Goal: Connect with others: Connect with others

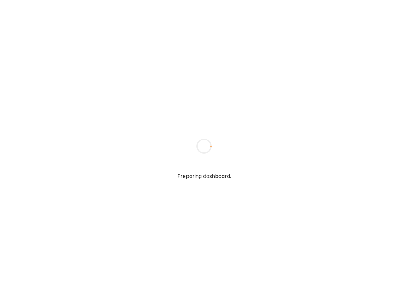
type input "*****"
type input "**********"
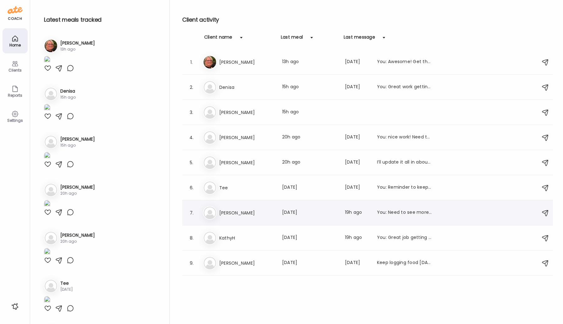
type input "**********"
click at [245, 209] on h3 "[PERSON_NAME]" at bounding box center [246, 213] width 55 height 8
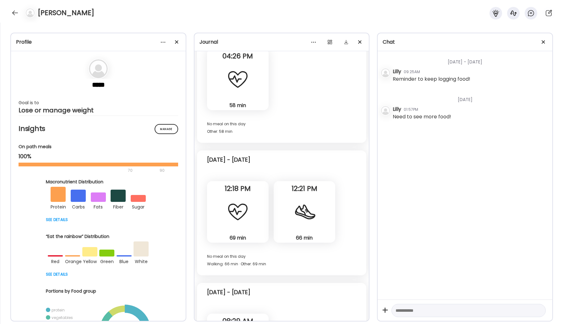
scroll to position [2129, 0]
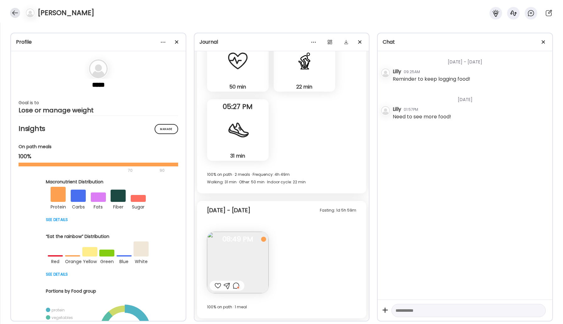
click at [14, 13] on div at bounding box center [15, 13] width 10 height 10
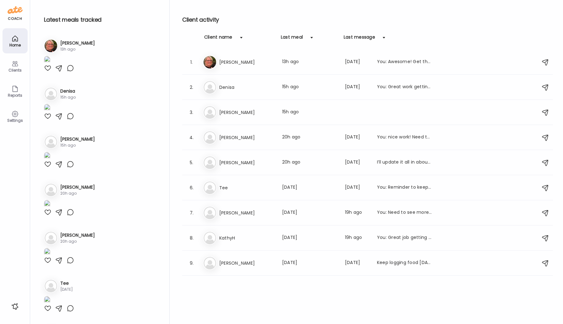
click at [232, 190] on h3 "Tee" at bounding box center [246, 188] width 55 height 8
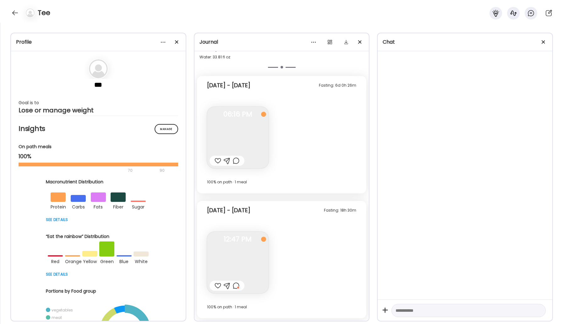
scroll to position [1012, 0]
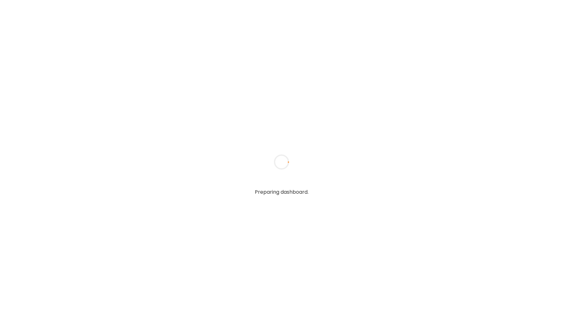
type input "*****"
type input "**********"
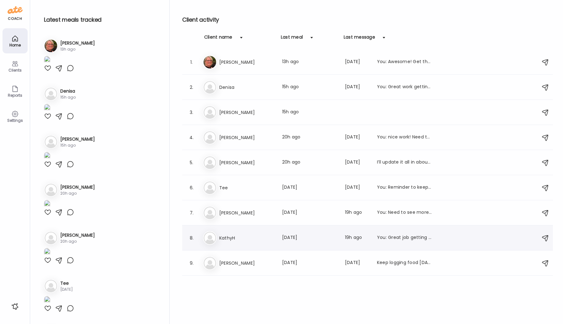
type input "**********"
click at [229, 242] on div "Ka [PERSON_NAME] Last meal: [DATE] Last message: 19h ago You: Great job getting…" at bounding box center [368, 238] width 331 height 14
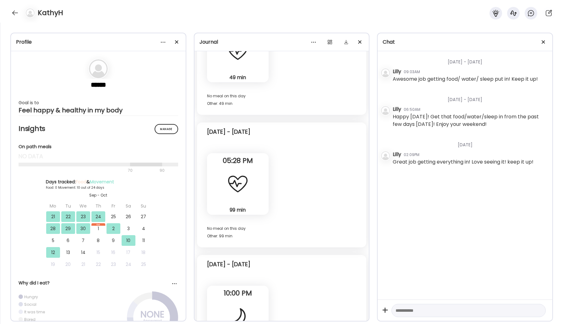
scroll to position [4286, 0]
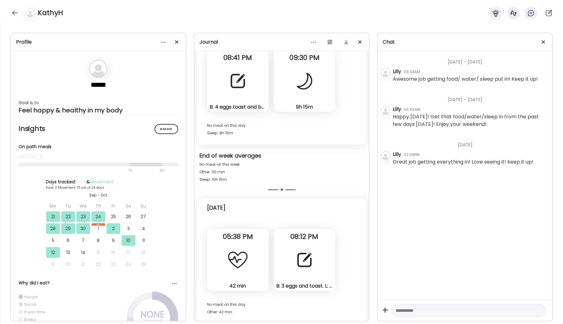
click at [296, 263] on div at bounding box center [304, 260] width 23 height 23
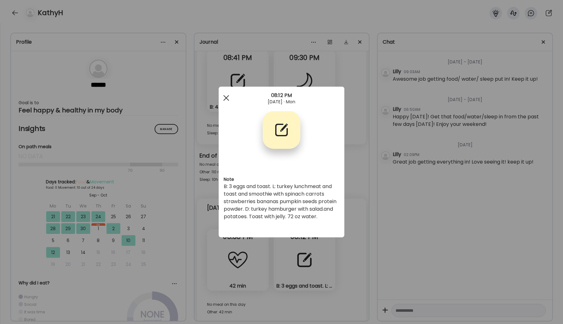
click at [225, 97] on span at bounding box center [226, 98] width 6 height 6
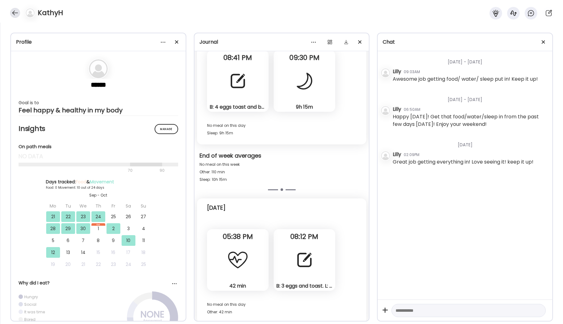
click at [16, 16] on div at bounding box center [15, 13] width 10 height 10
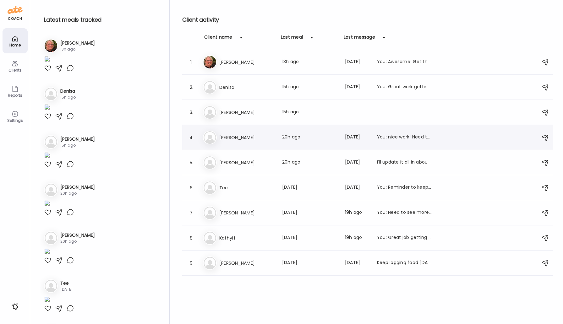
click at [238, 141] on div "Ke [PERSON_NAME] Last meal: 20h ago Last message: [DATE] You: nice work! Need t…" at bounding box center [368, 138] width 331 height 14
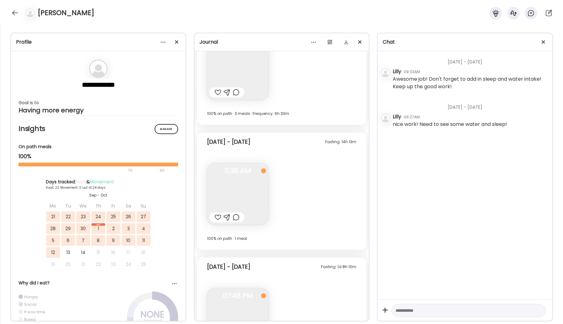
scroll to position [5170, 0]
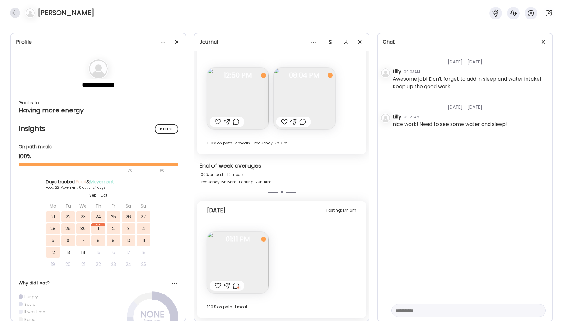
click at [14, 12] on div at bounding box center [15, 13] width 10 height 10
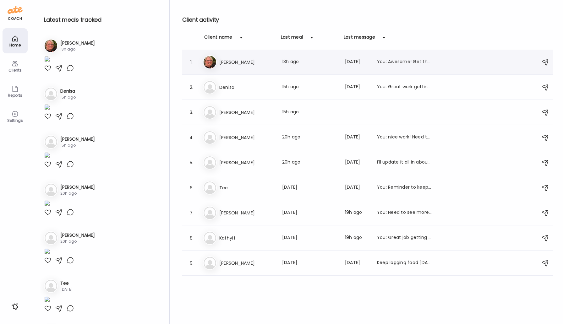
click at [252, 66] on div "[PERSON_NAME] [PERSON_NAME] Last meal: 13h ago Last message: [DATE] You: Awesom…" at bounding box center [368, 62] width 331 height 14
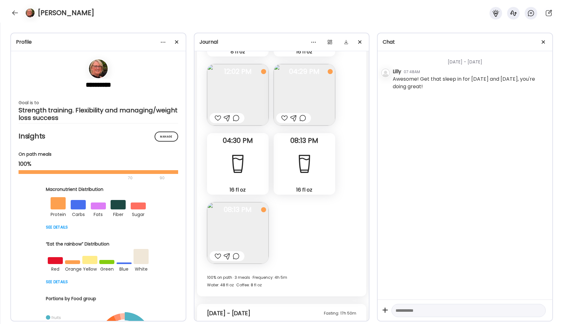
scroll to position [12520, 0]
click at [17, 12] on div at bounding box center [15, 13] width 10 height 10
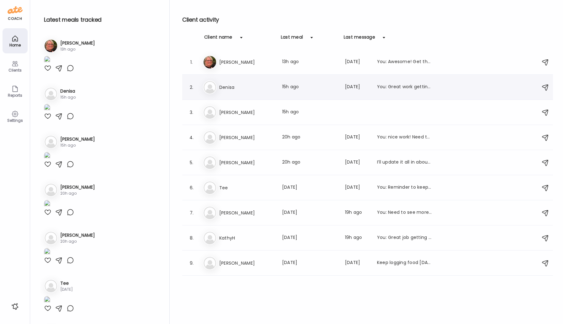
click at [228, 95] on div "2. De [PERSON_NAME] Last meal: 15h ago Last message: [DATE] You: Great work get…" at bounding box center [367, 87] width 371 height 25
click at [232, 88] on h3 "Denisa" at bounding box center [246, 88] width 55 height 8
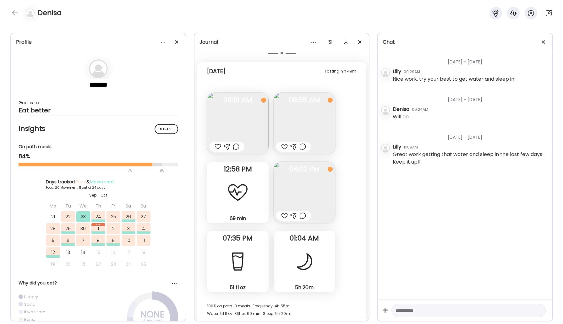
scroll to position [6835, 0]
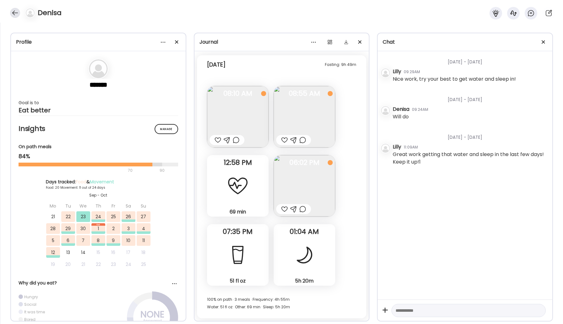
click at [12, 12] on div at bounding box center [15, 13] width 10 height 10
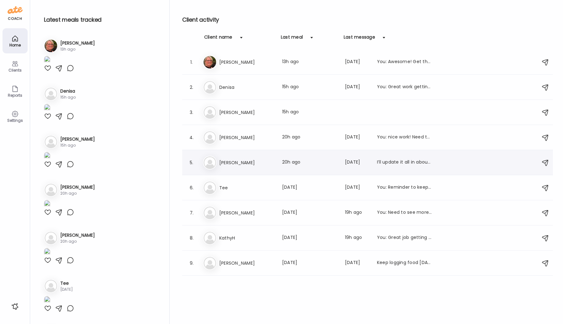
click at [248, 165] on h3 "[PERSON_NAME]" at bounding box center [246, 163] width 55 height 8
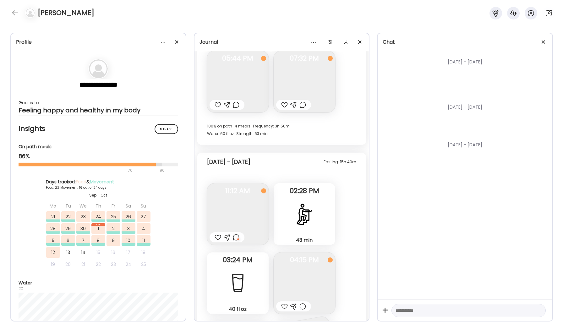
scroll to position [11104, 0]
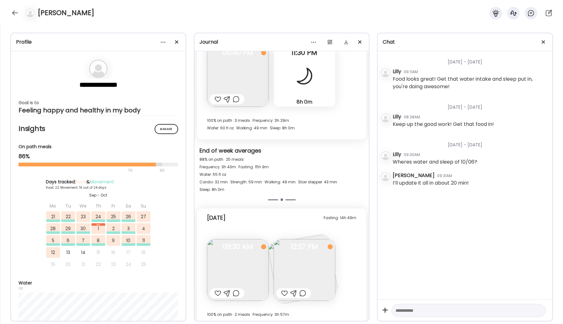
click at [294, 260] on img at bounding box center [304, 270] width 62 height 62
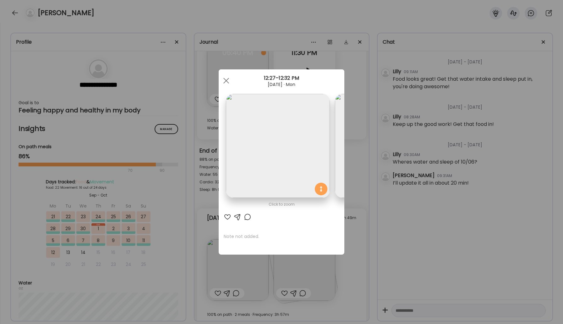
scroll to position [0, 0]
click at [225, 79] on span at bounding box center [226, 81] width 6 height 6
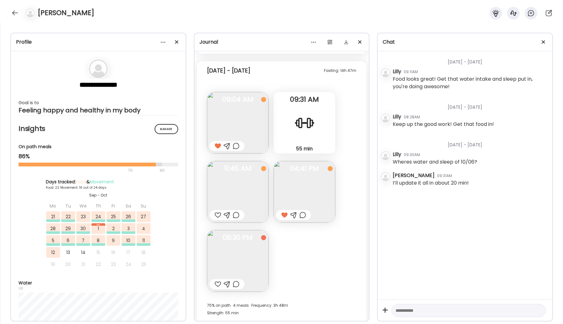
scroll to position [10652, 0]
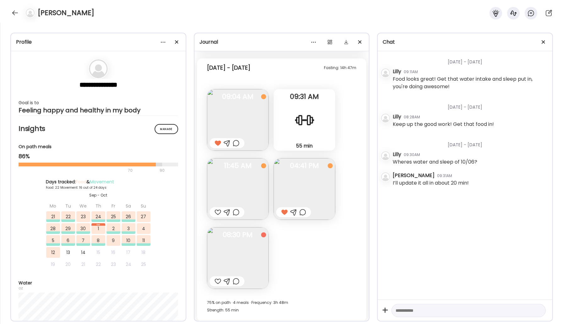
click at [254, 261] on img at bounding box center [238, 258] width 62 height 62
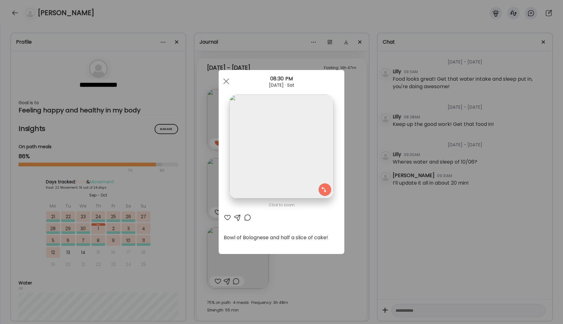
click at [229, 96] on section at bounding box center [282, 154] width 126 height 118
click at [225, 82] on span at bounding box center [226, 81] width 6 height 6
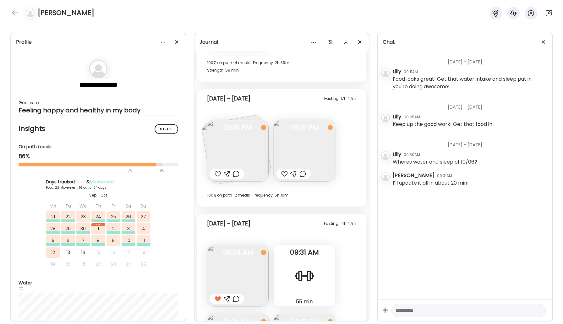
scroll to position [10361, 0]
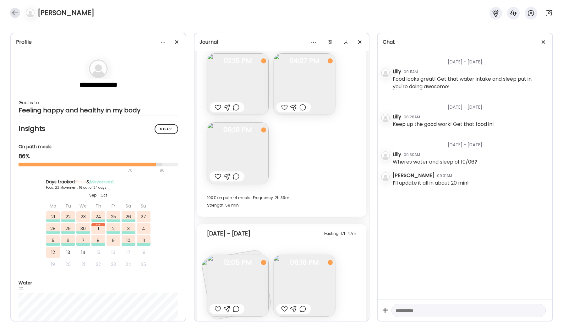
click at [13, 14] on div at bounding box center [15, 13] width 10 height 10
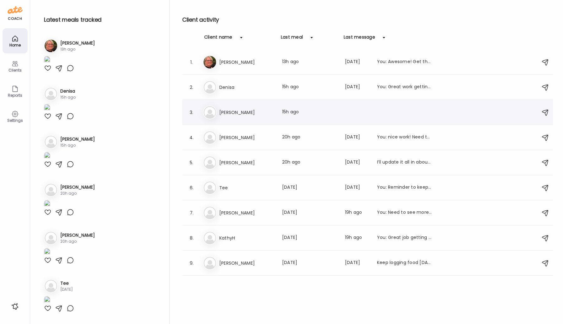
click at [222, 119] on div "3. Ti [PERSON_NAME] Last meal: 15h ago" at bounding box center [367, 112] width 371 height 25
click at [224, 113] on h3 "[PERSON_NAME]" at bounding box center [246, 113] width 55 height 8
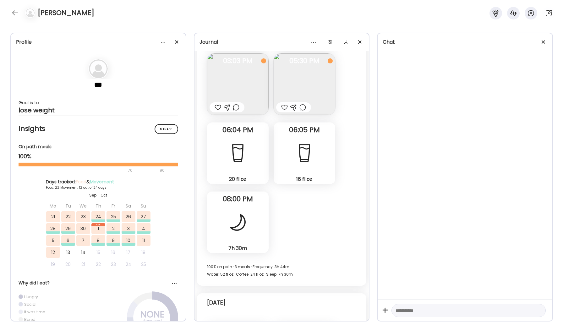
scroll to position [13508, 0]
